Goal: Task Accomplishment & Management: Manage account settings

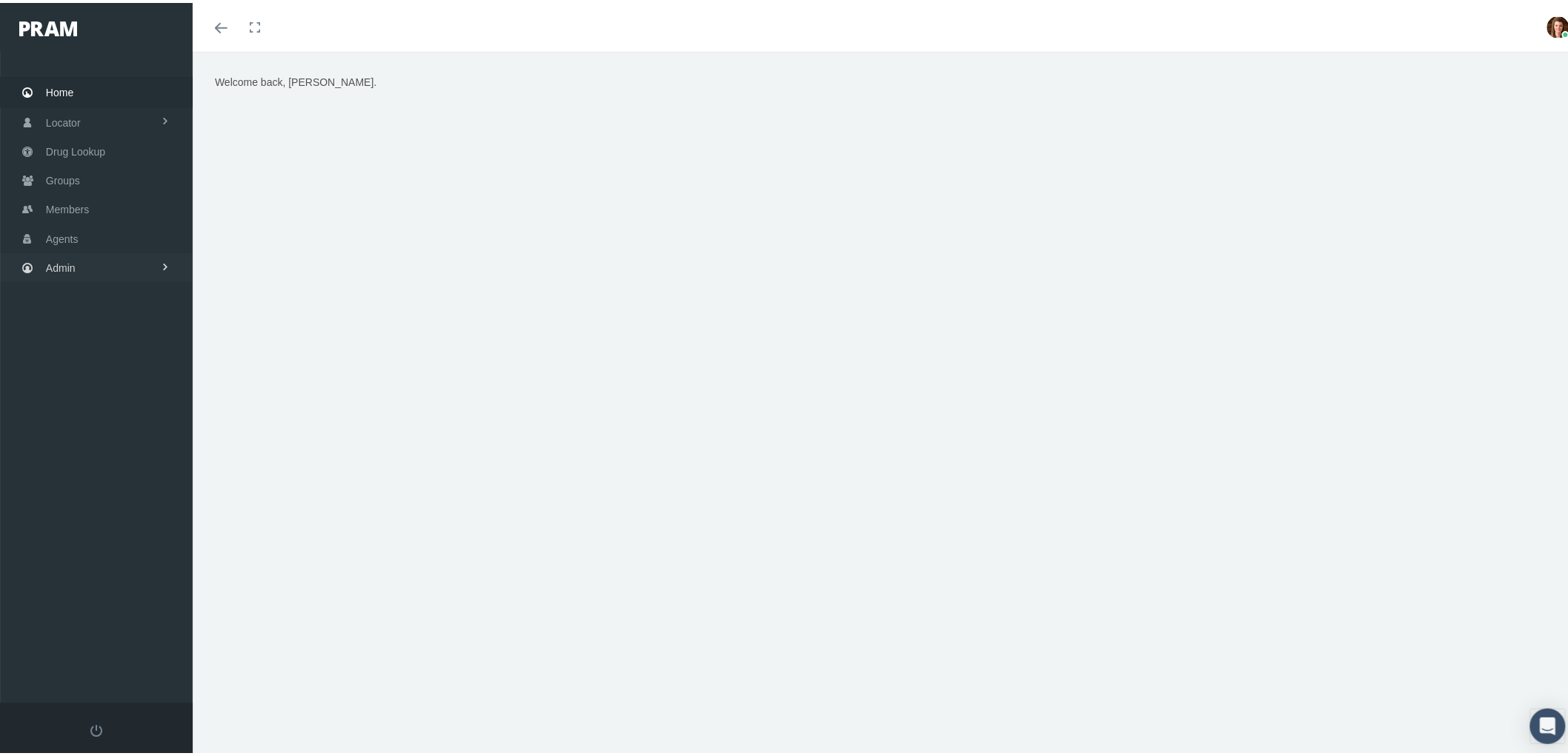
click at [51, 269] on span "Admin" at bounding box center [61, 265] width 30 height 28
click at [104, 426] on span "Compensations" at bounding box center [96, 435] width 72 height 25
click at [108, 456] on span "Compensation Summary" at bounding box center [115, 465] width 114 height 25
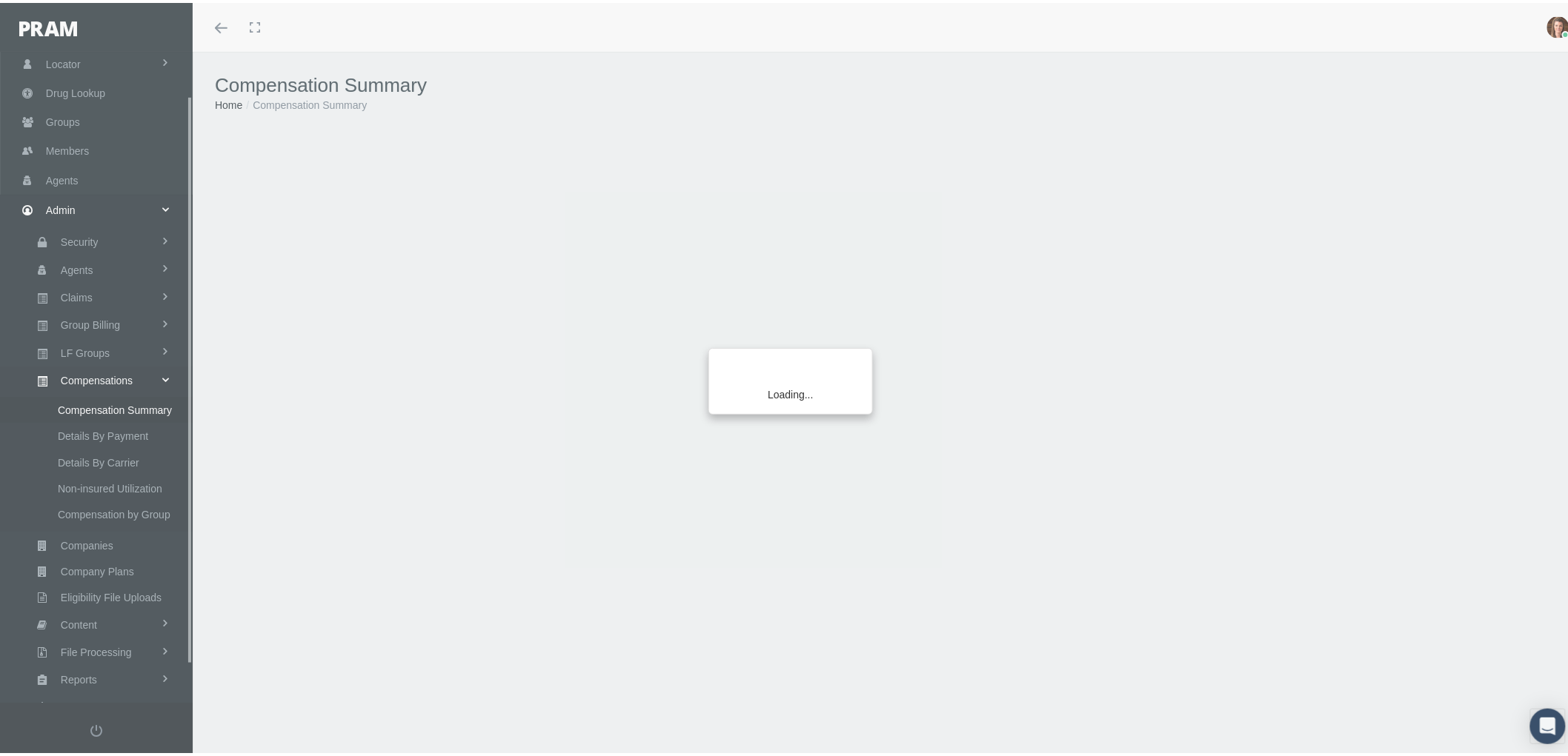
scroll to position [93, 0]
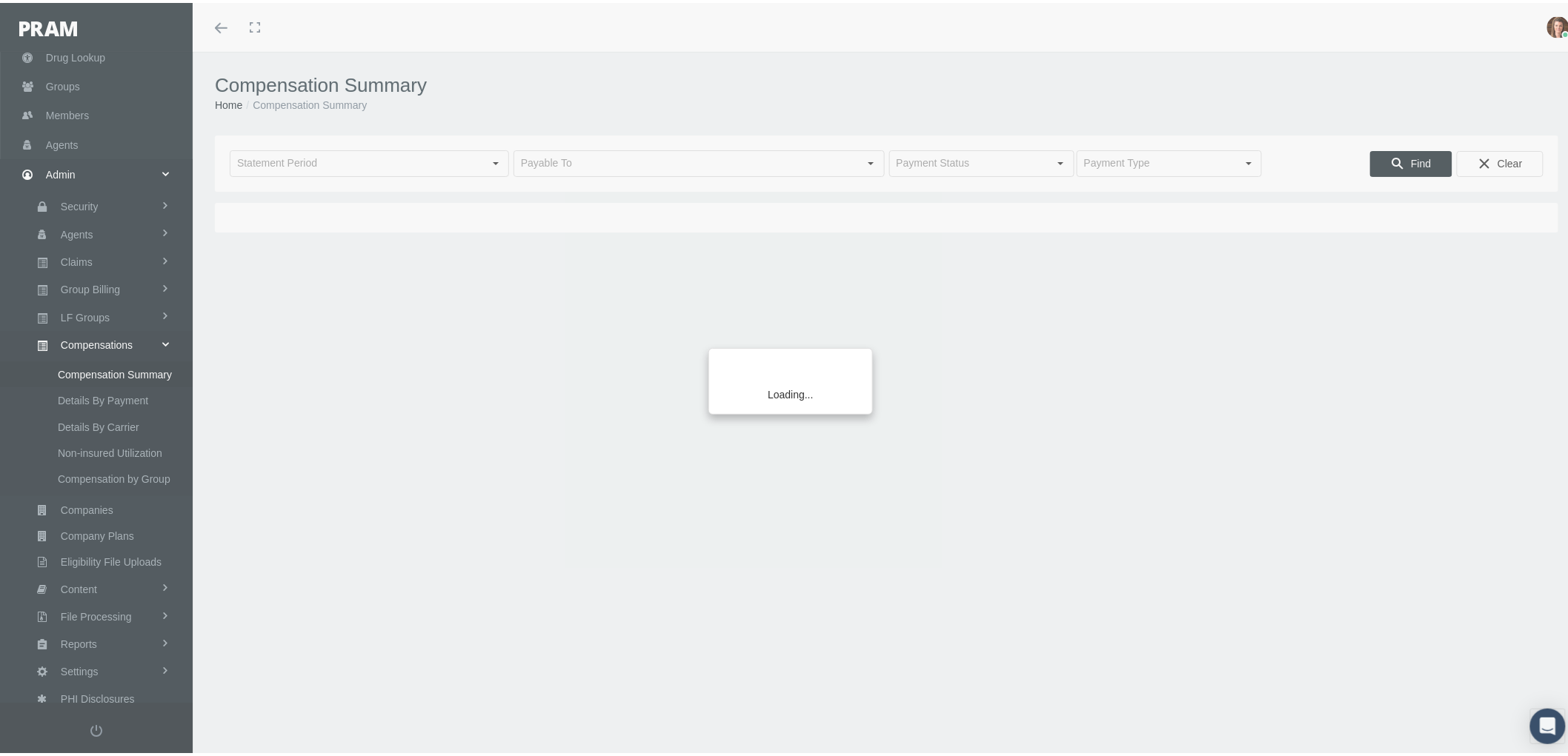
type input "[DATE]"
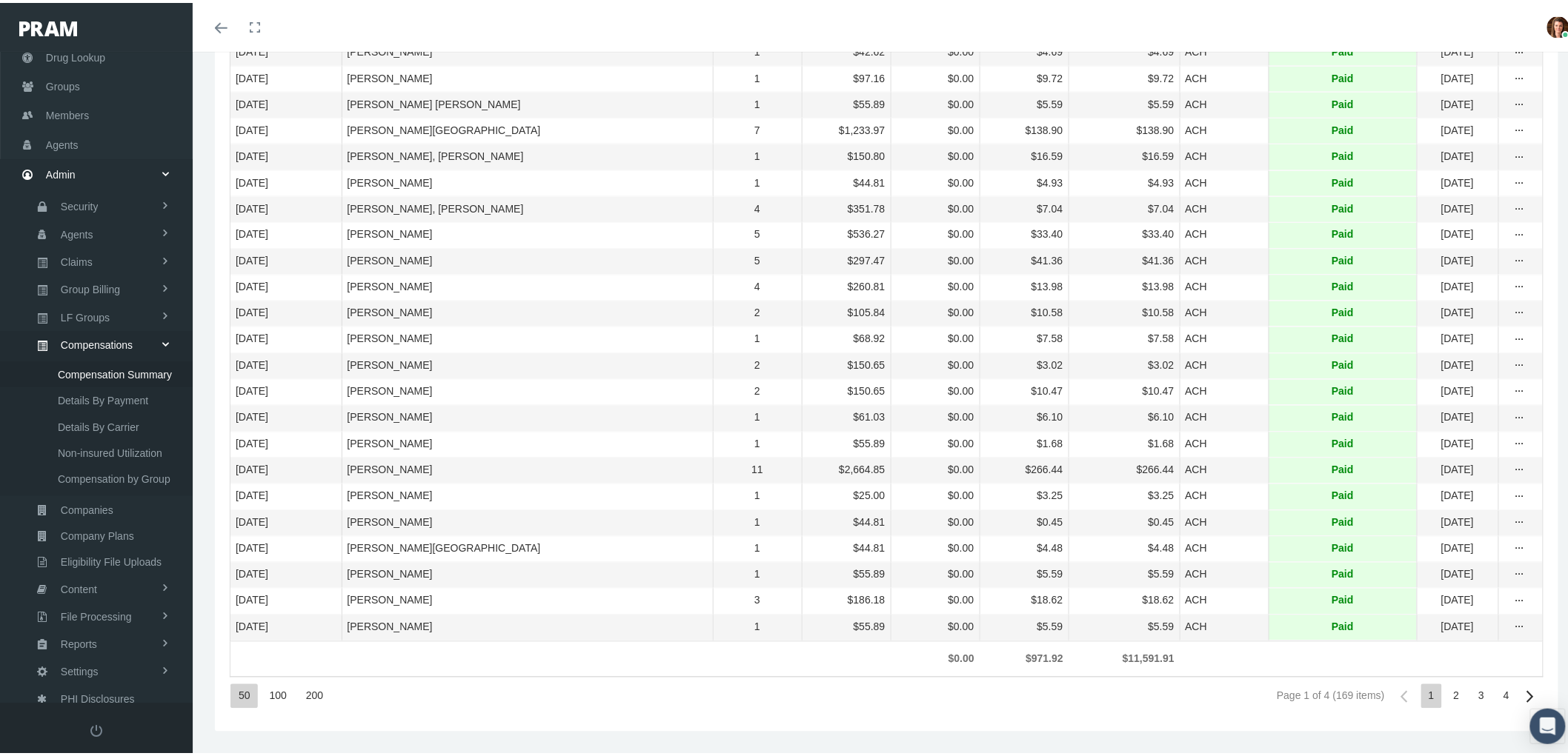
scroll to position [1018, 0]
click at [309, 690] on div "200" at bounding box center [314, 694] width 32 height 24
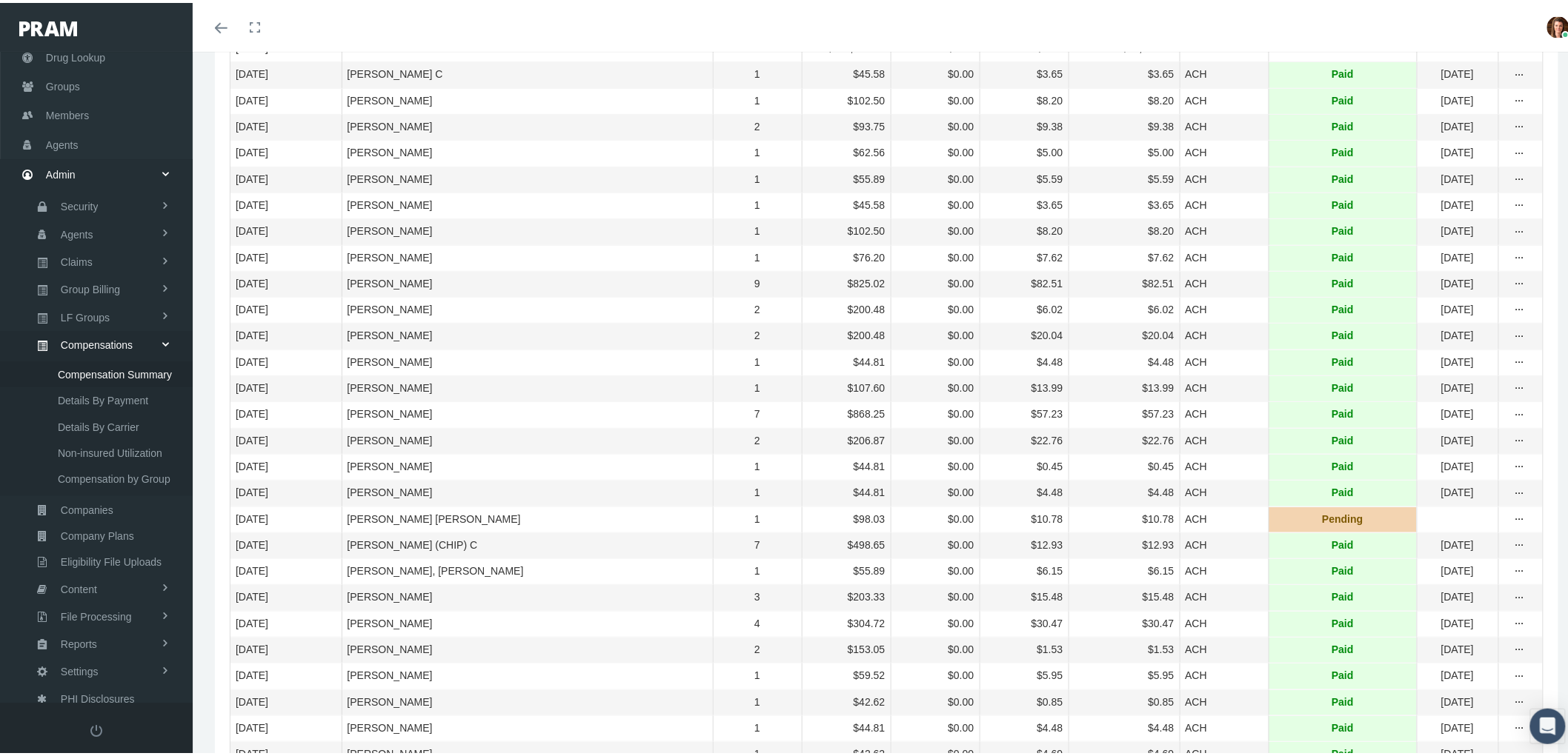
scroll to position [0, 0]
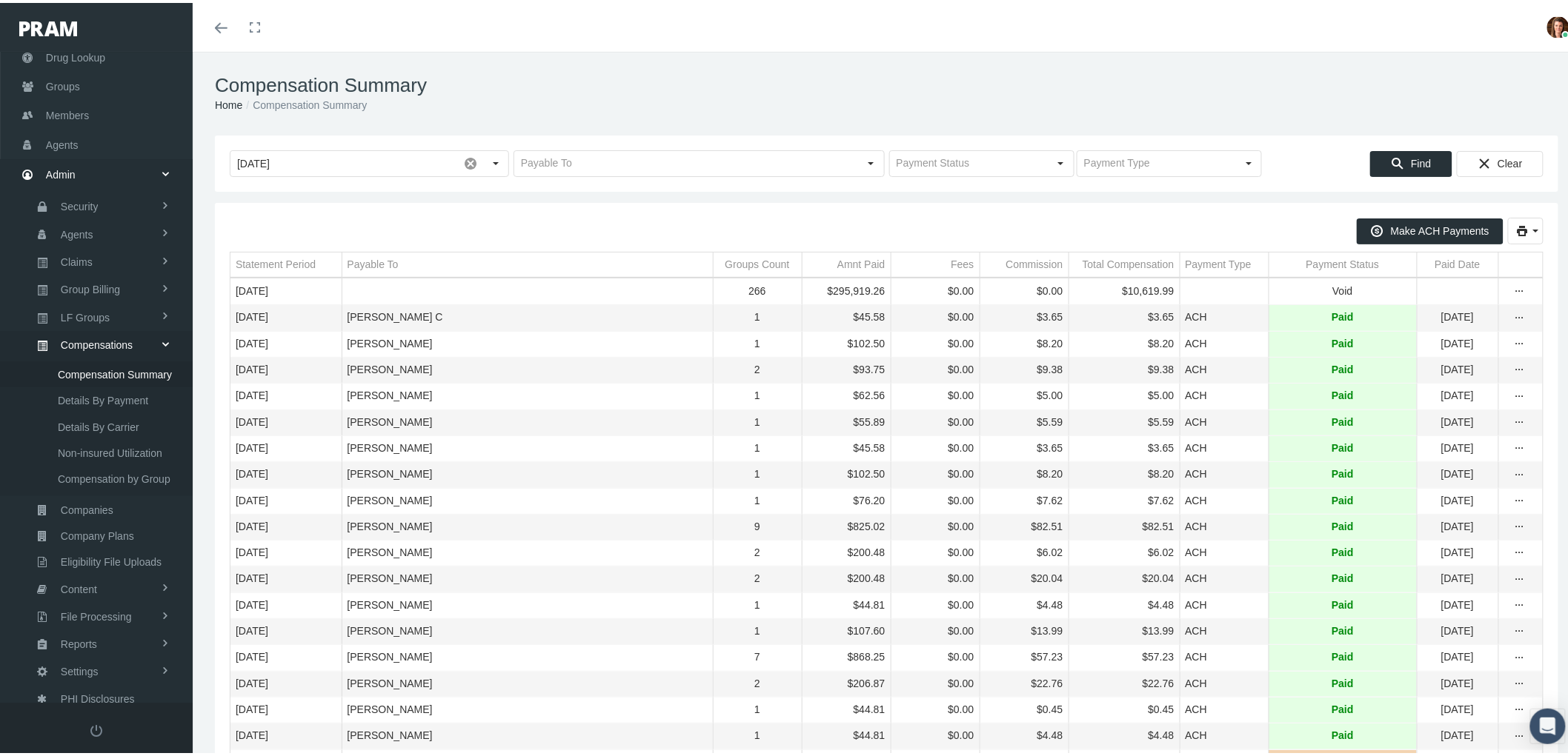
click at [365, 256] on div "Payable To" at bounding box center [373, 261] width 51 height 14
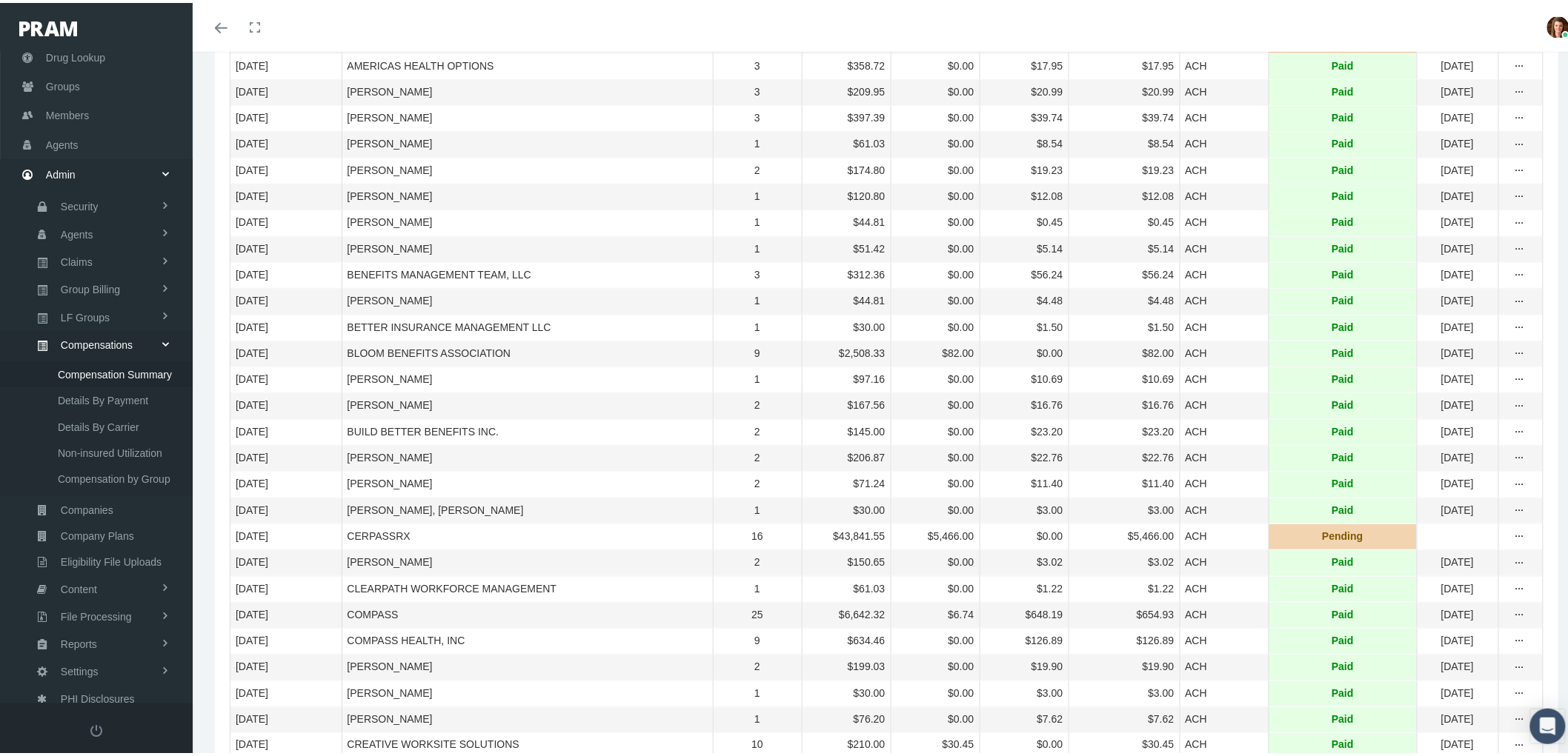
scroll to position [657, 0]
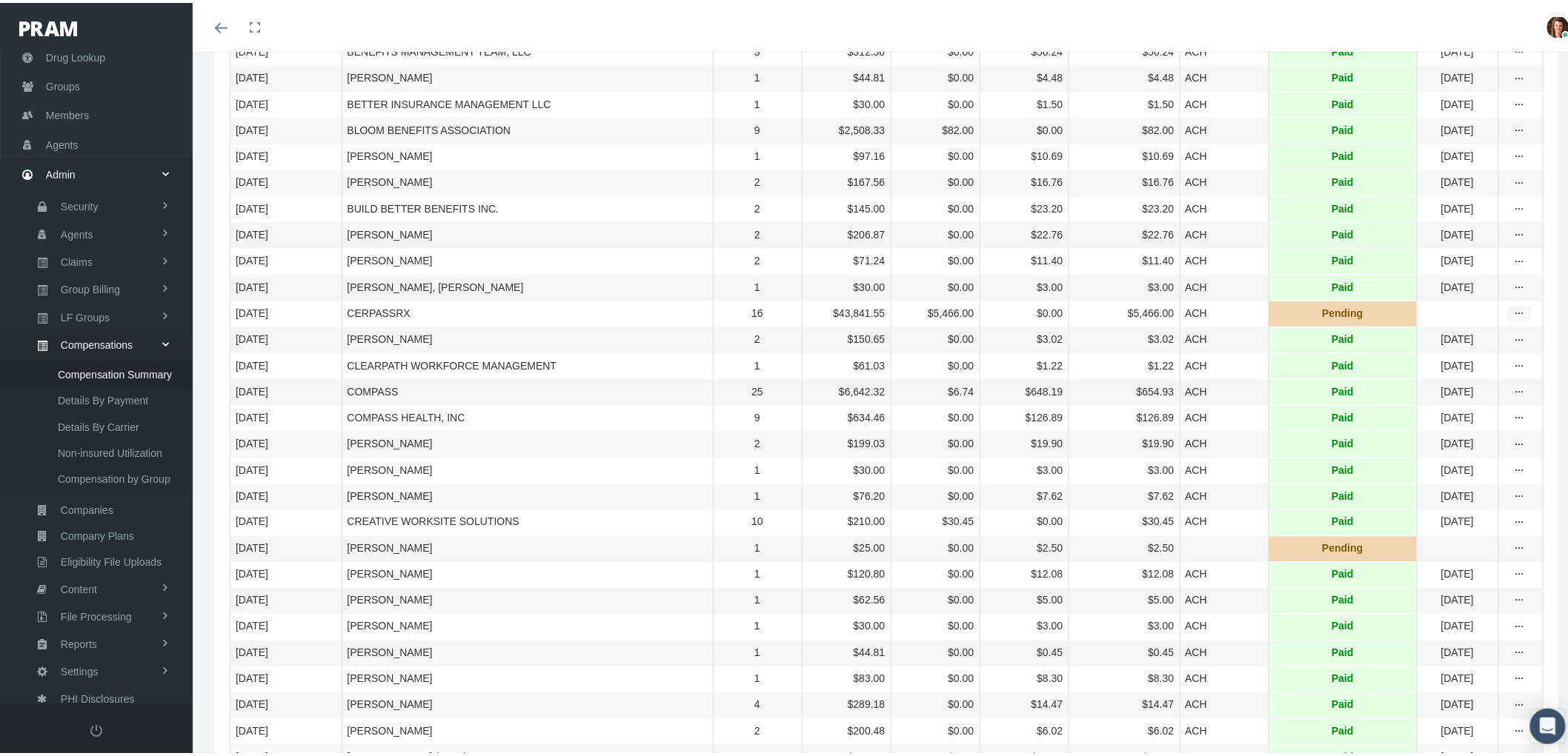
click at [1513, 317] on icon "more" at bounding box center [1519, 310] width 13 height 13
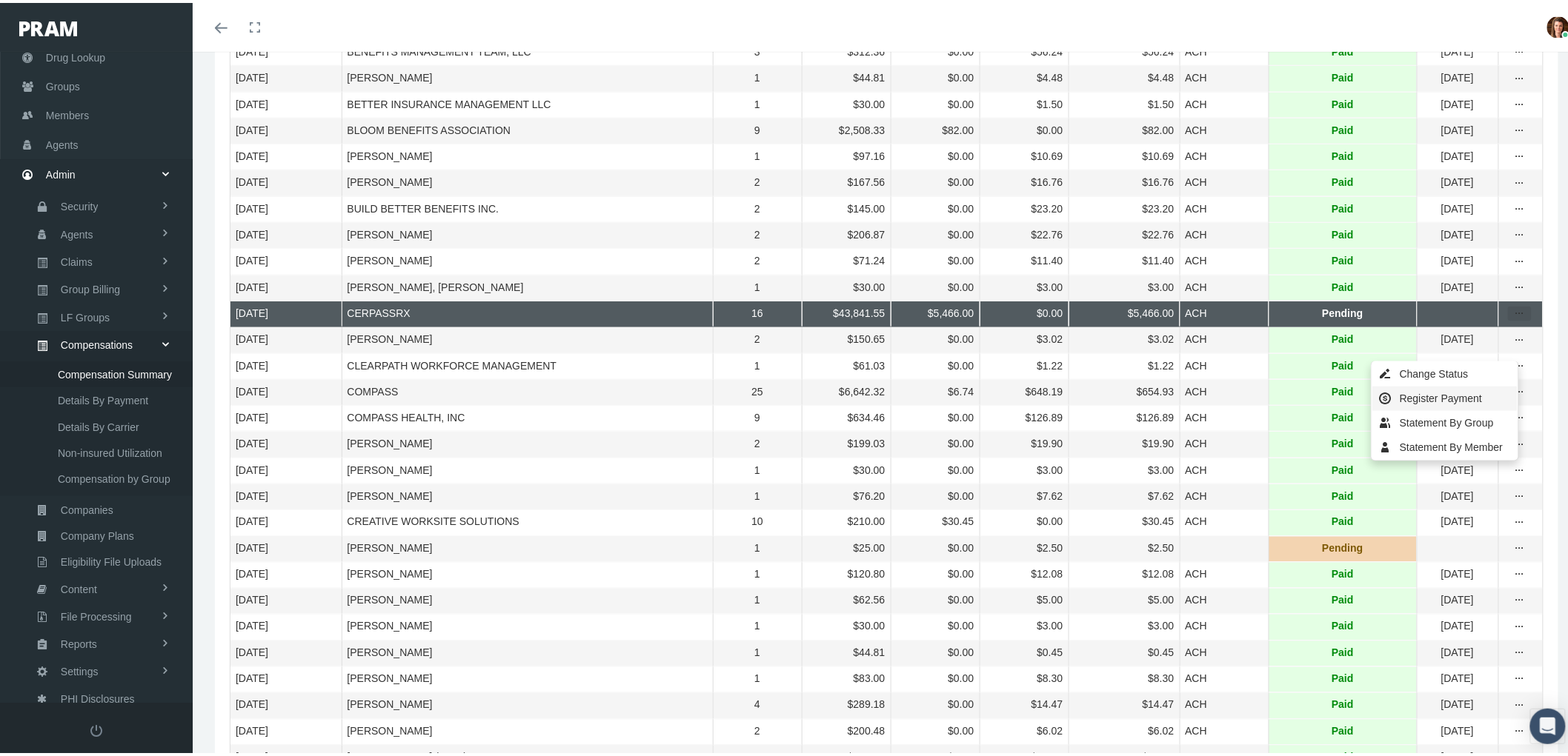
click at [1447, 400] on div "Register Payment" at bounding box center [1445, 396] width 145 height 24
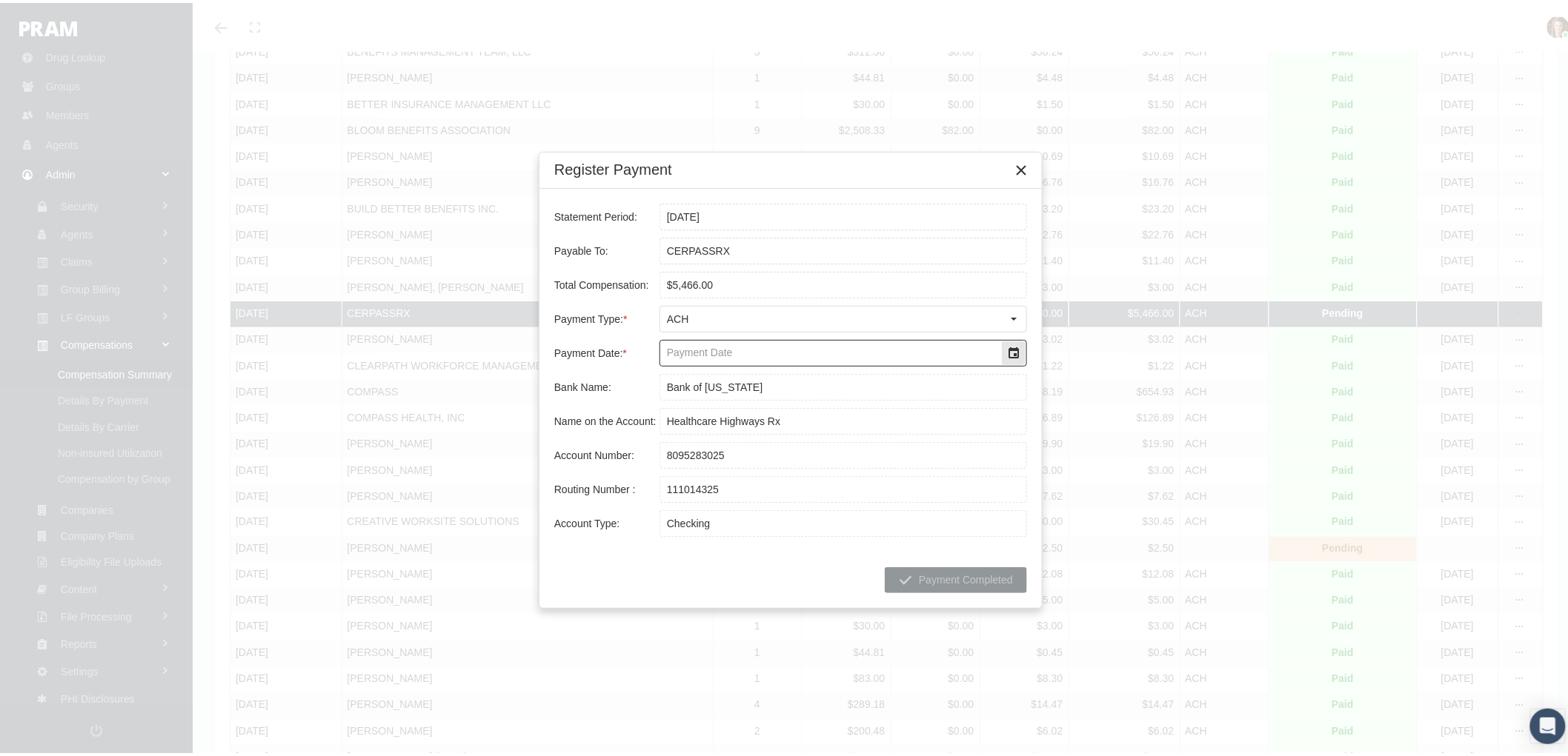
click at [1009, 356] on div "Select" at bounding box center [1014, 350] width 24 height 24
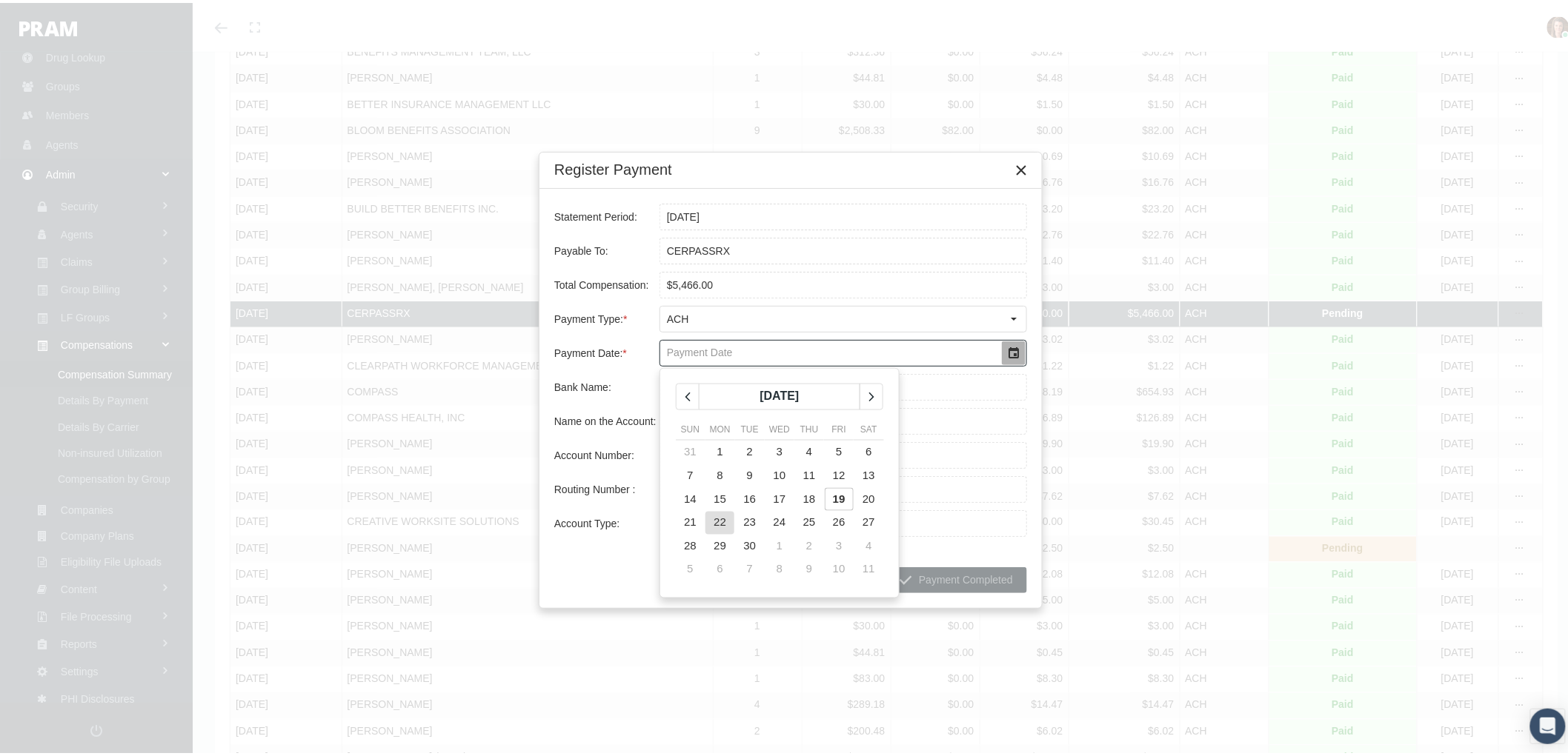
click at [719, 522] on span "22" at bounding box center [720, 519] width 12 height 12
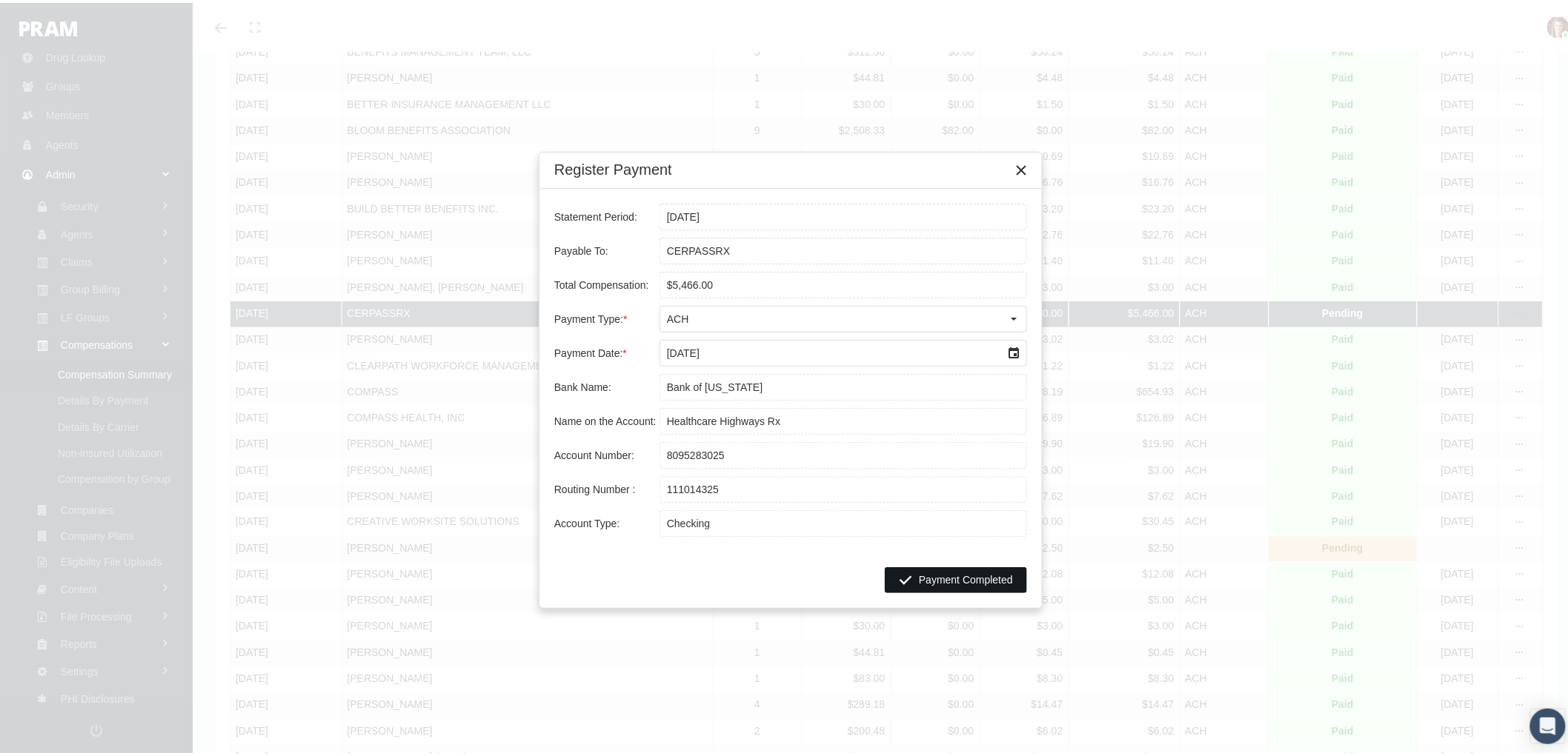
click at [947, 579] on span "Payment Completed" at bounding box center [966, 577] width 94 height 12
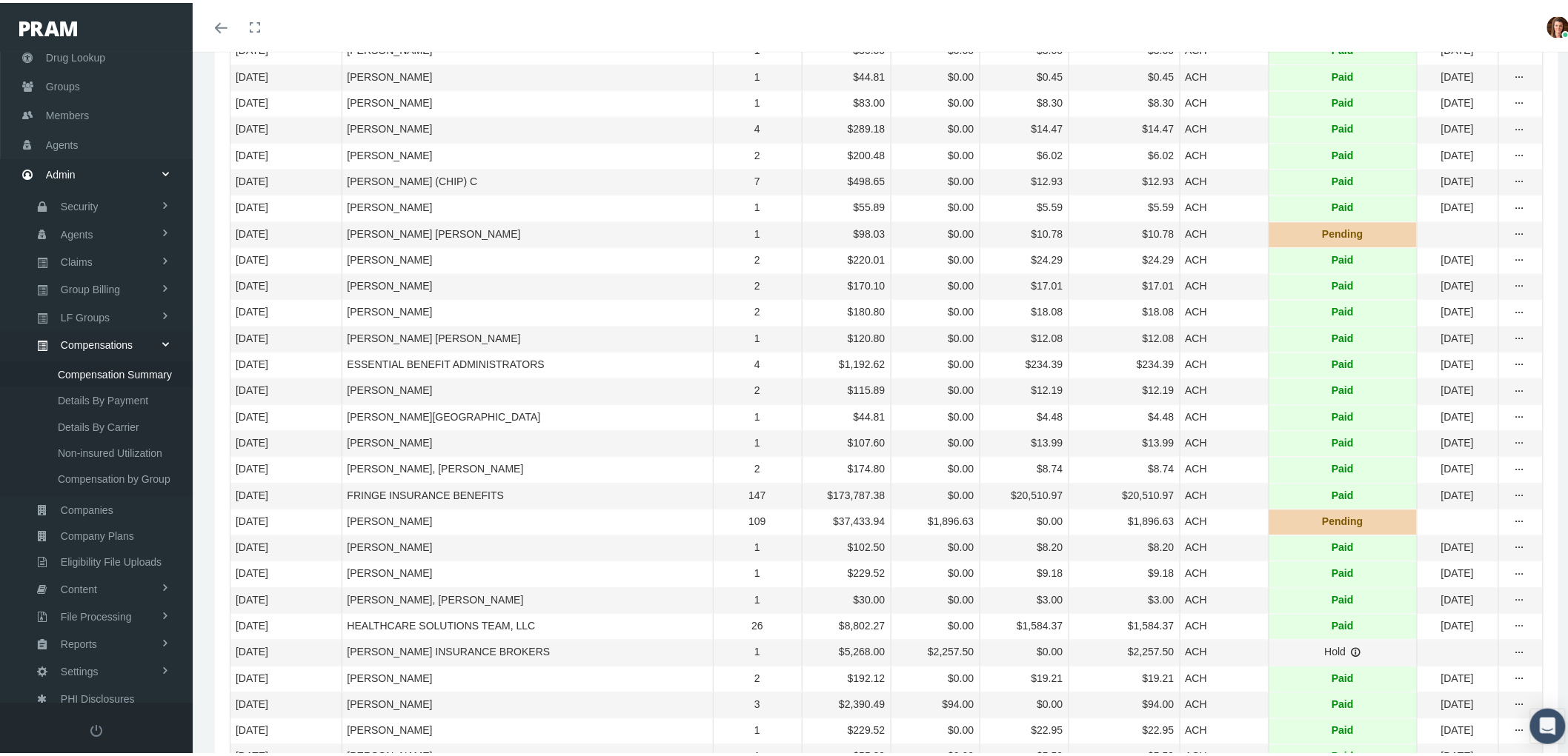
scroll to position [1316, 0]
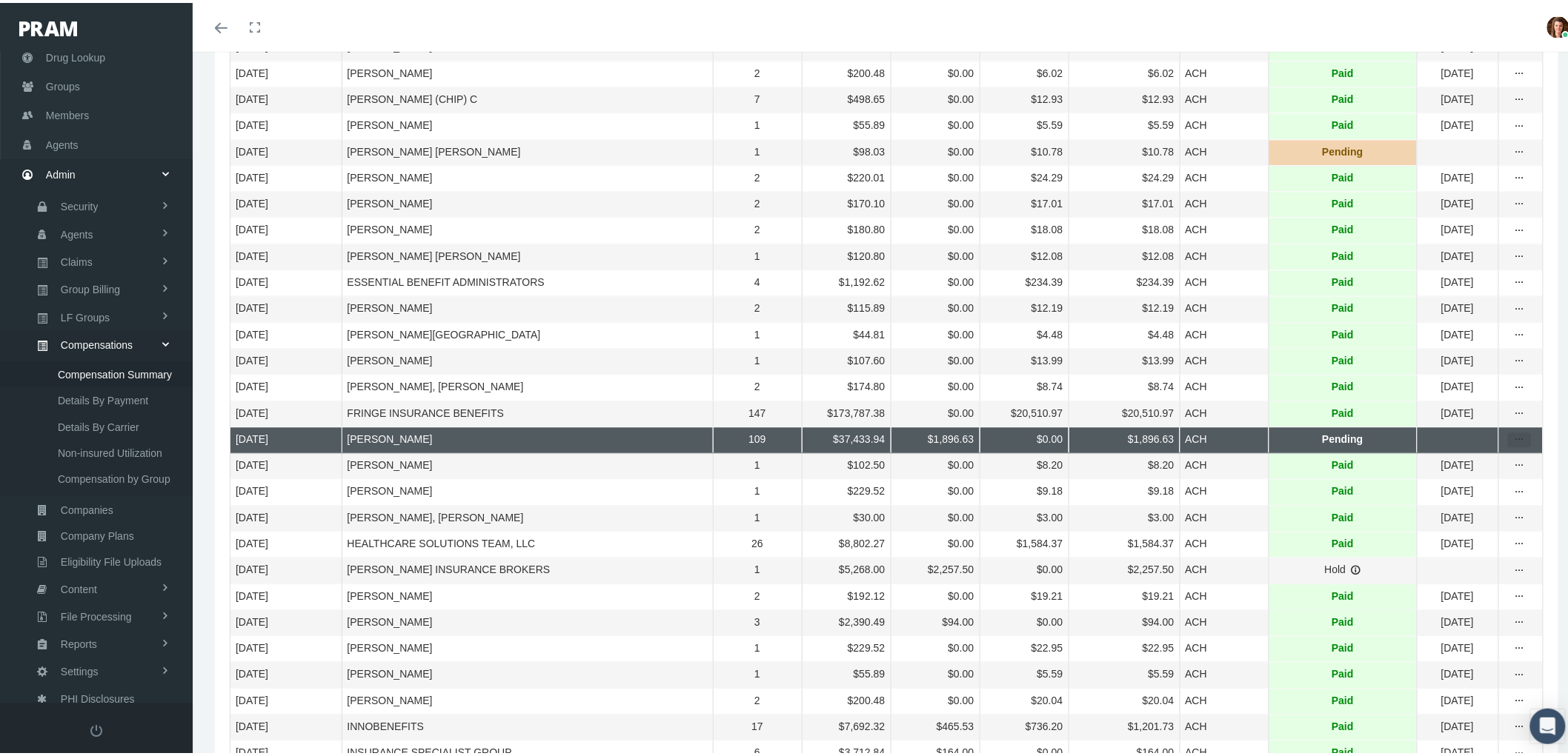
click at [1513, 444] on icon "more" at bounding box center [1519, 436] width 13 height 13
click at [1464, 565] on div "Register Payment" at bounding box center [1445, 565] width 145 height 24
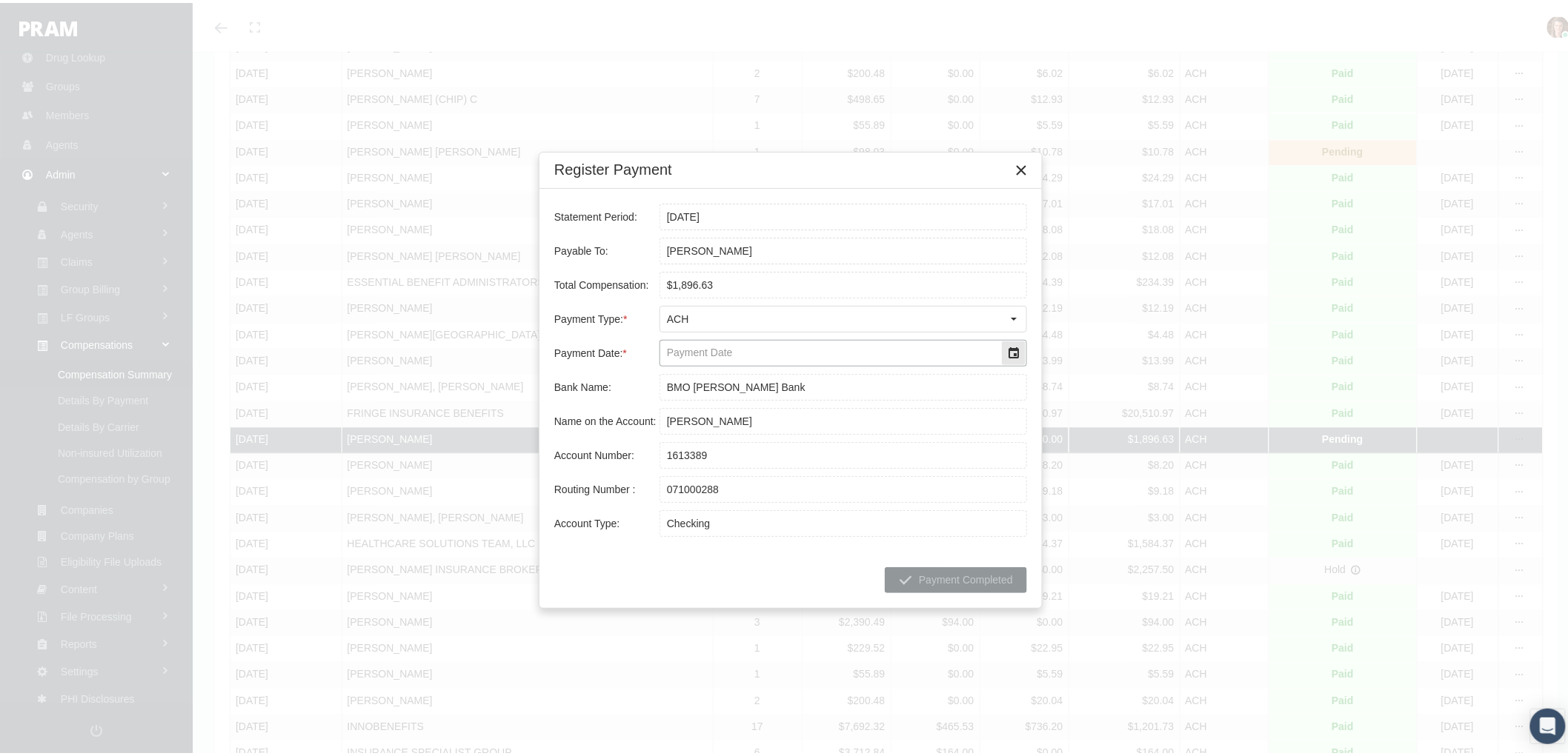
click at [1016, 352] on div "Select" at bounding box center [1014, 350] width 24 height 24
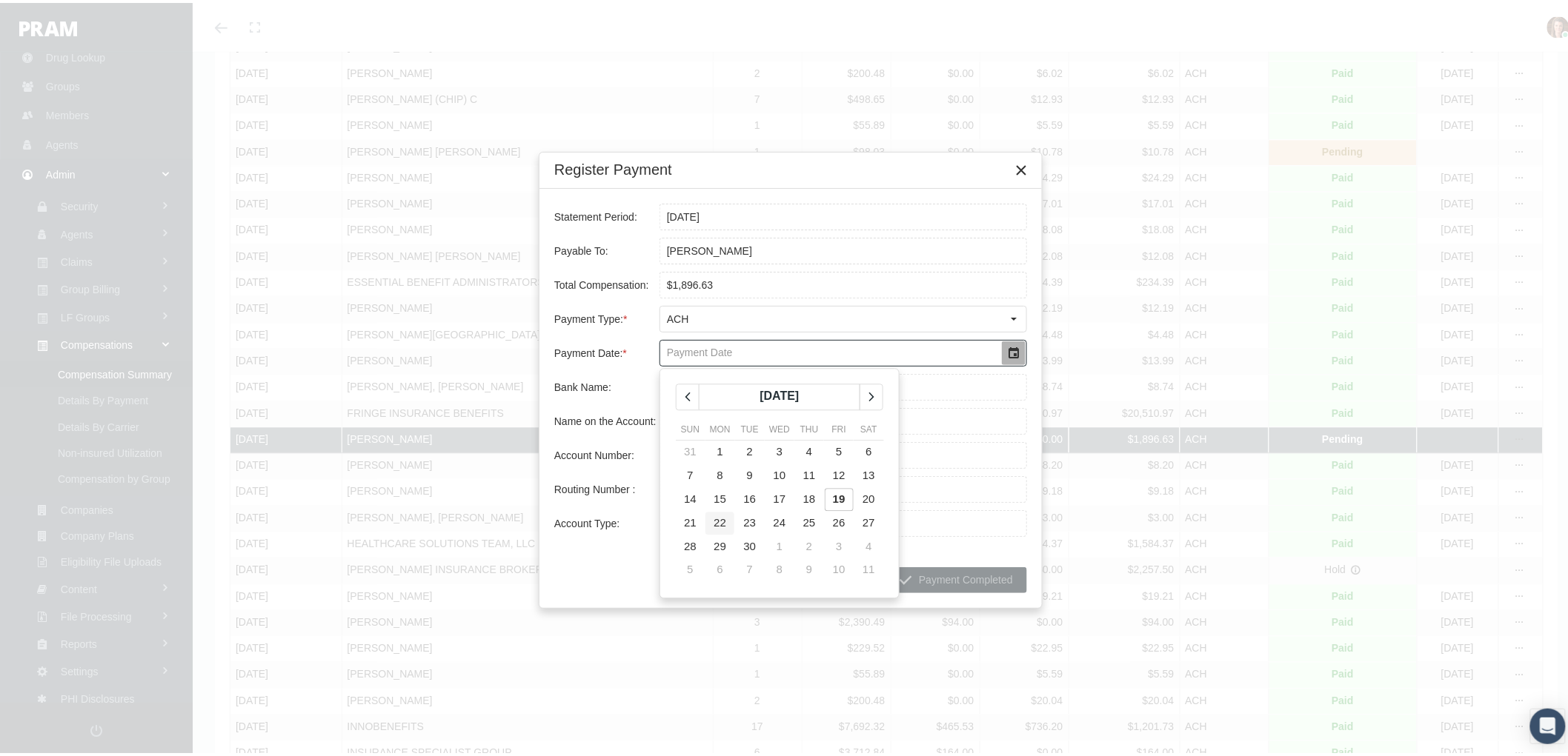
click at [723, 522] on span "22" at bounding box center [720, 519] width 12 height 12
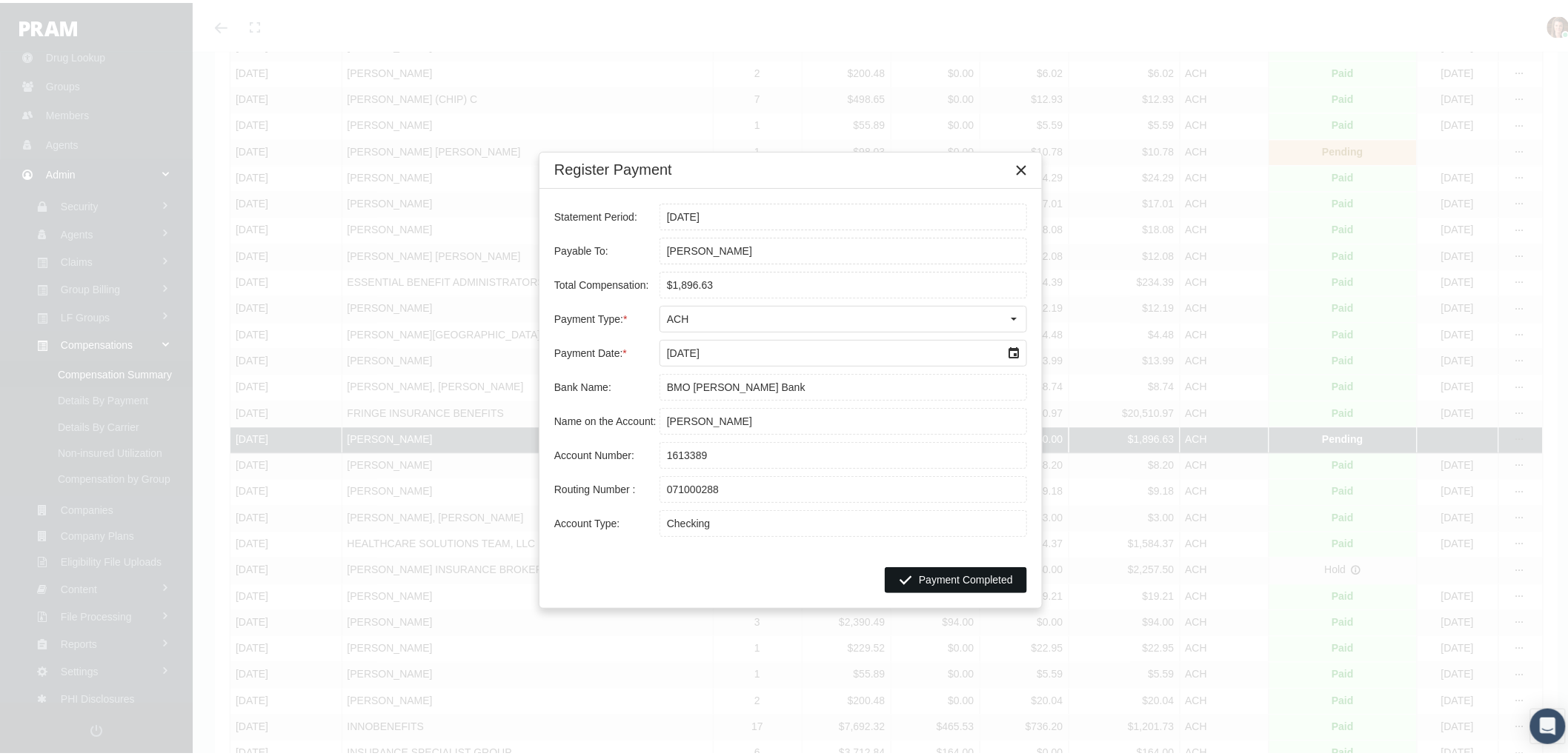
click at [944, 574] on span "Payment Completed" at bounding box center [966, 577] width 94 height 12
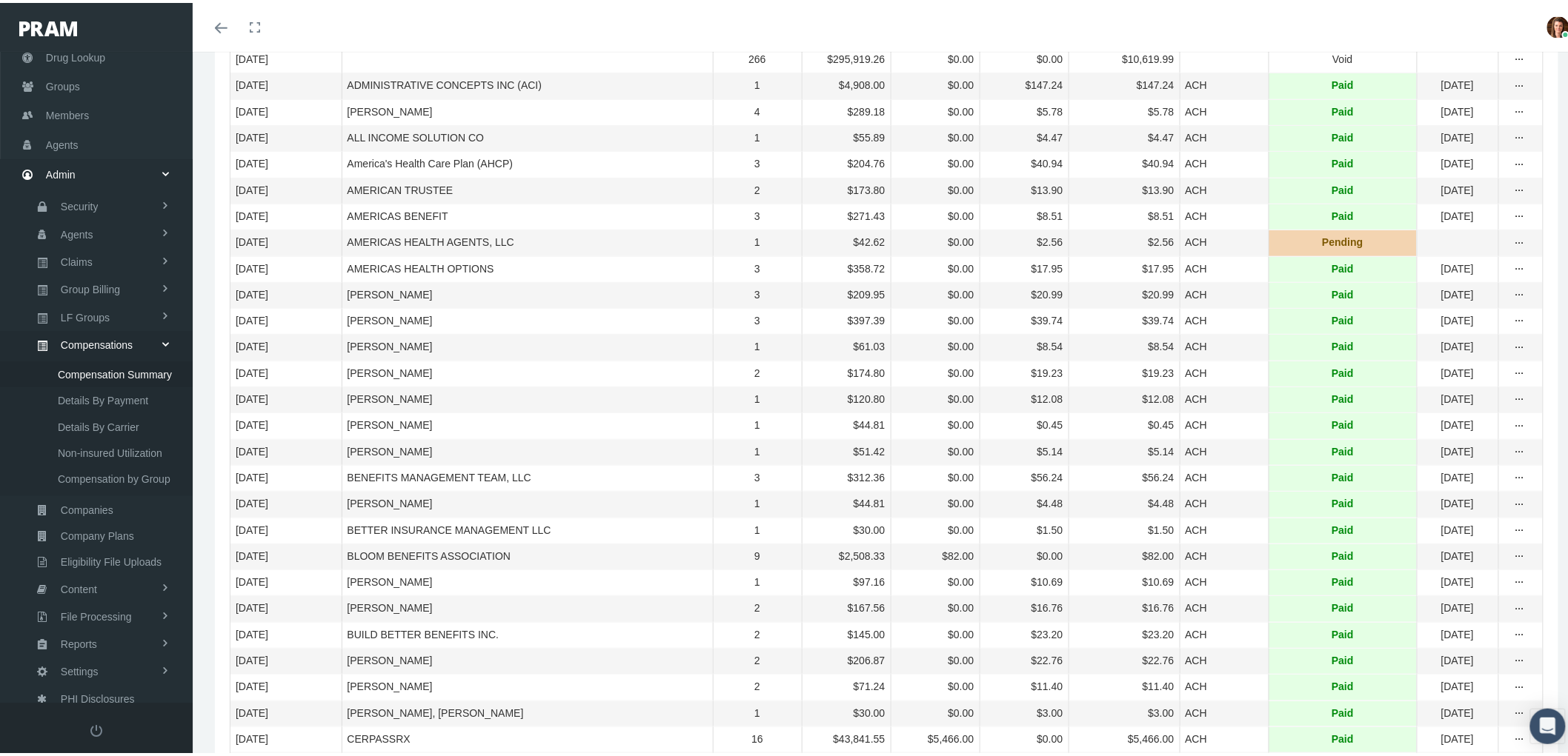
scroll to position [0, 0]
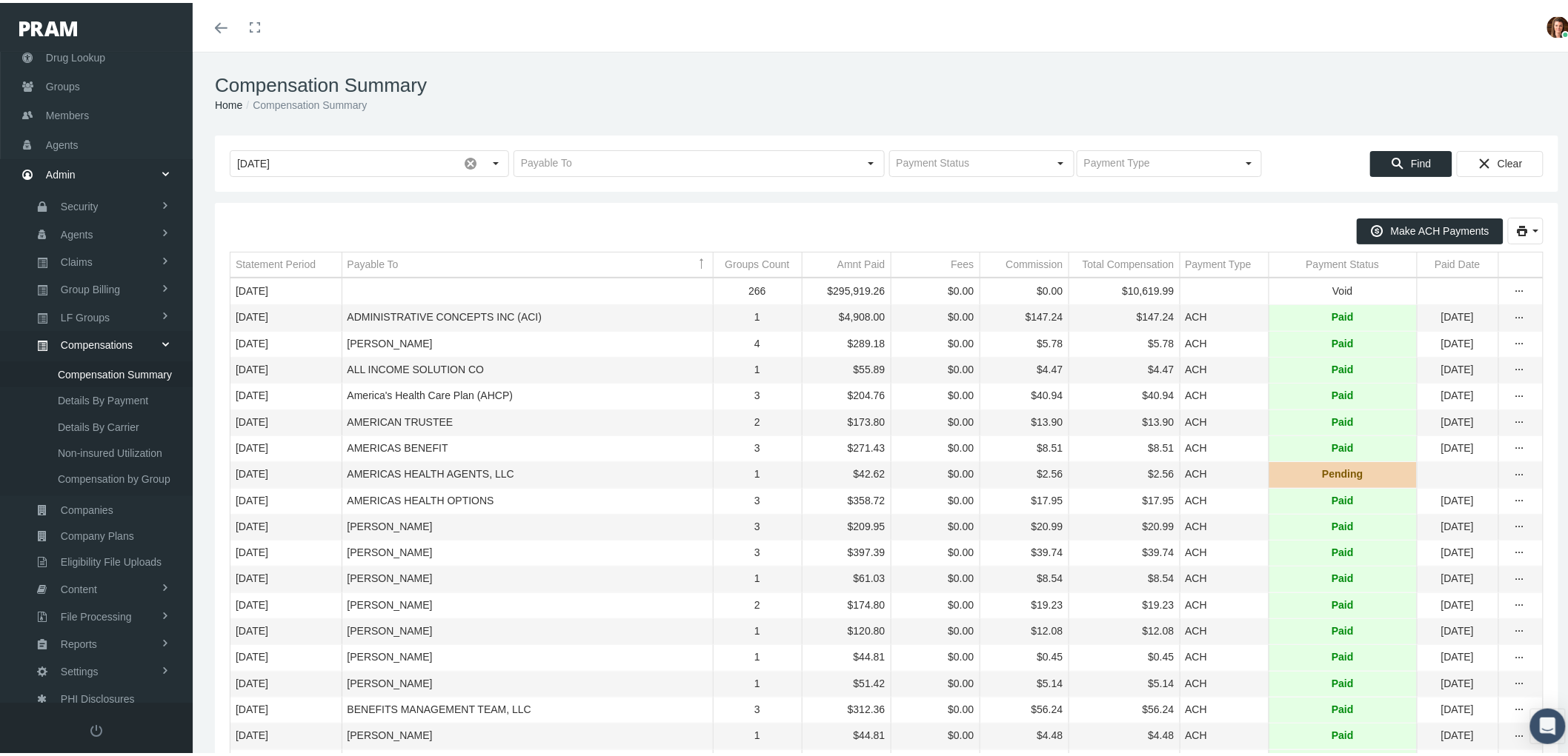
click at [1315, 260] on div "Payment Status" at bounding box center [1343, 261] width 73 height 14
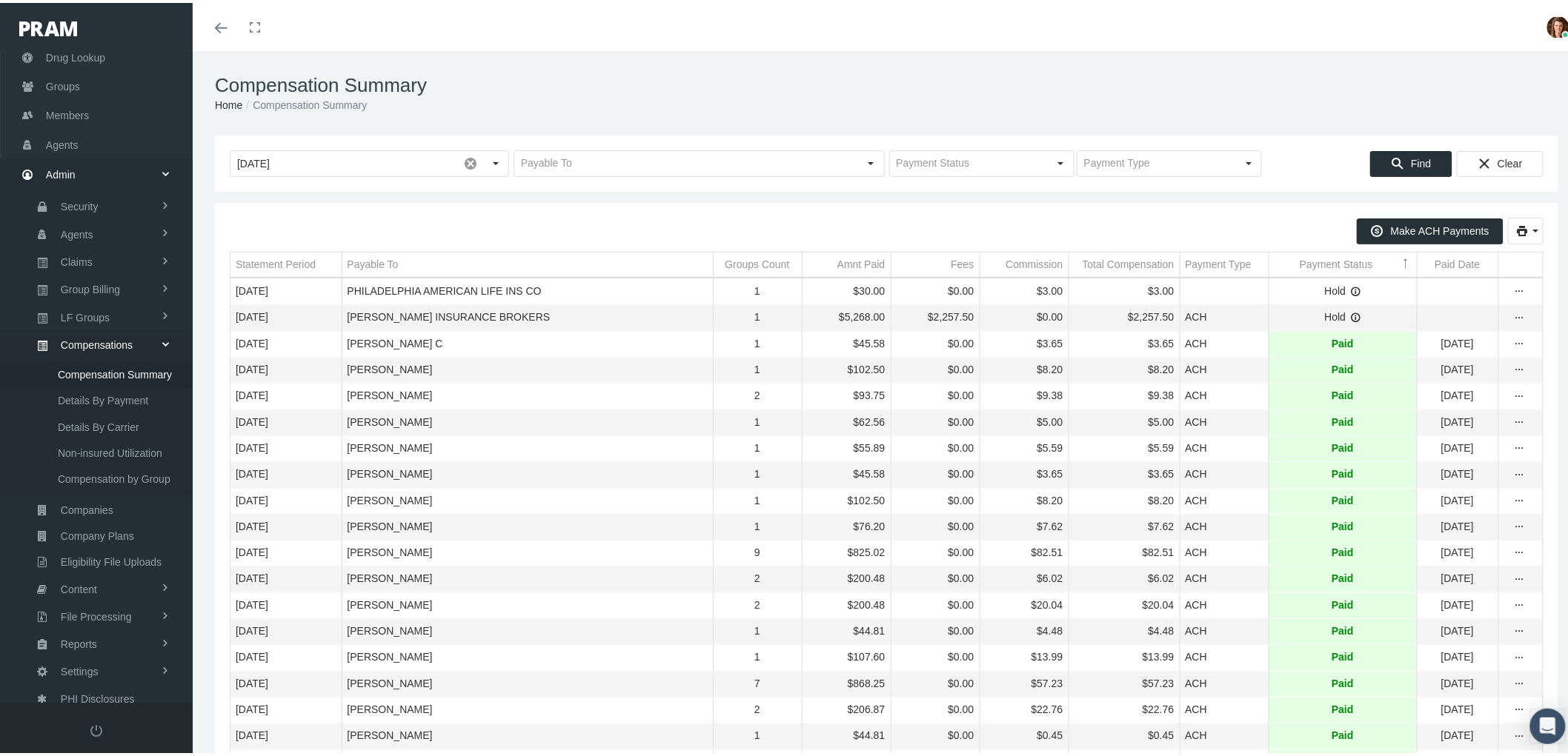
click at [1307, 260] on div "Payment Status" at bounding box center [1336, 261] width 73 height 14
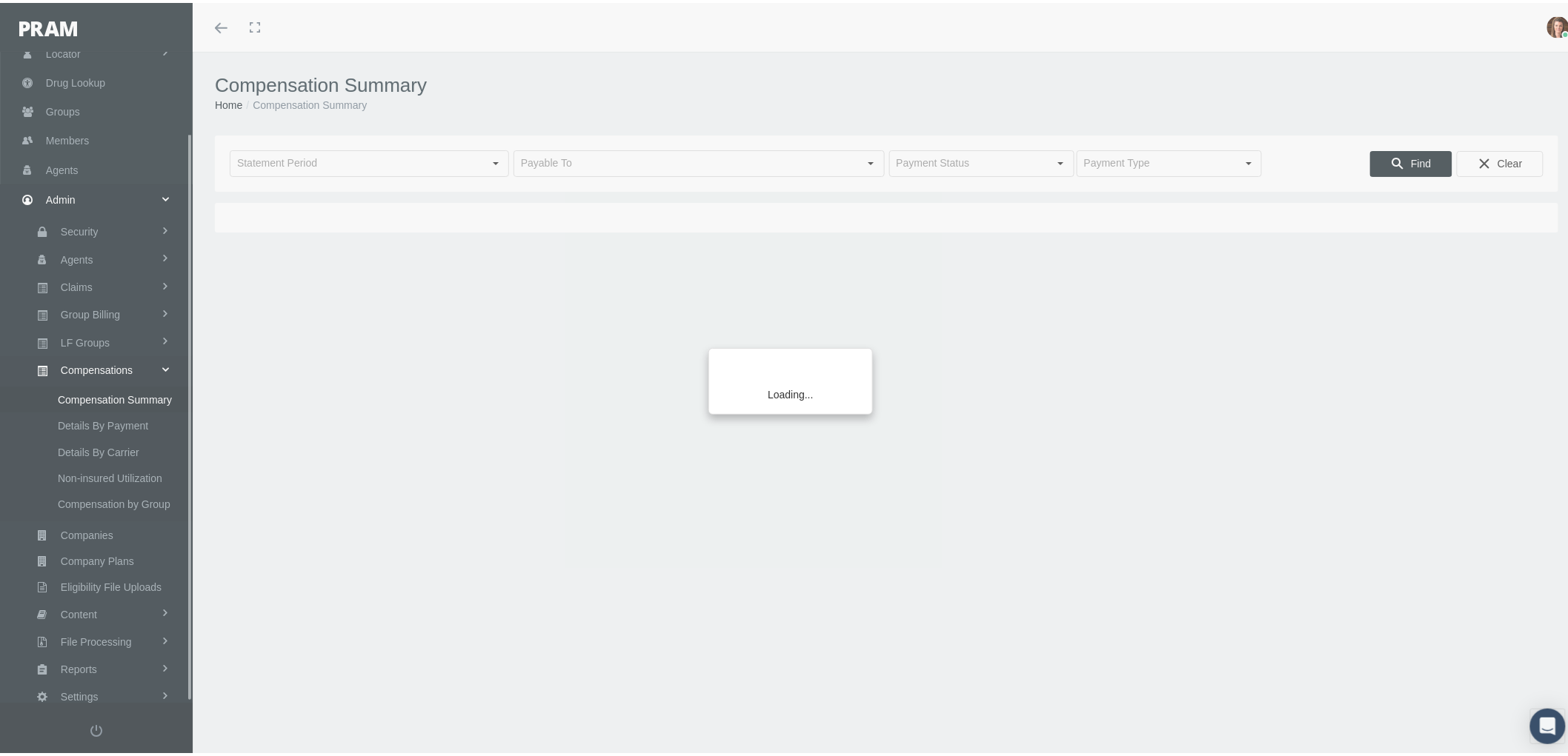
scroll to position [93, 0]
type input "[DATE]"
